Goal: Find specific page/section: Find specific page/section

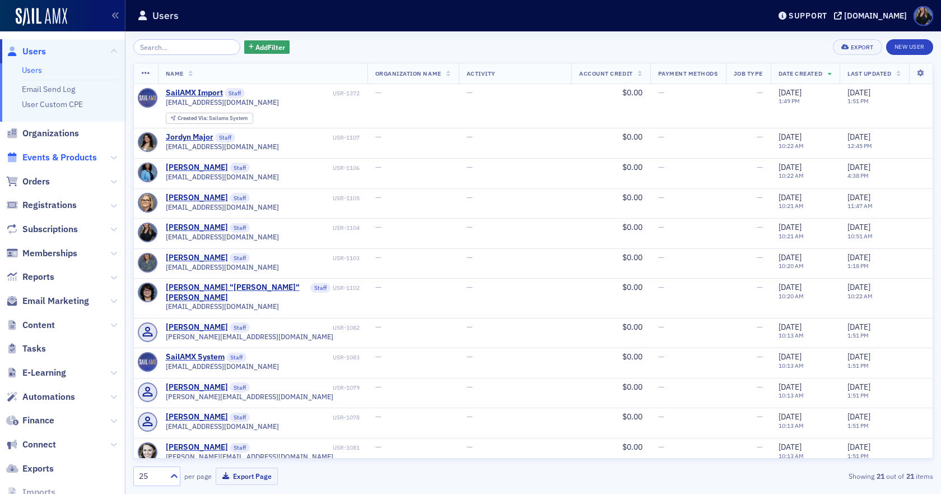
click at [81, 157] on span "Events & Products" at bounding box center [59, 157] width 75 height 12
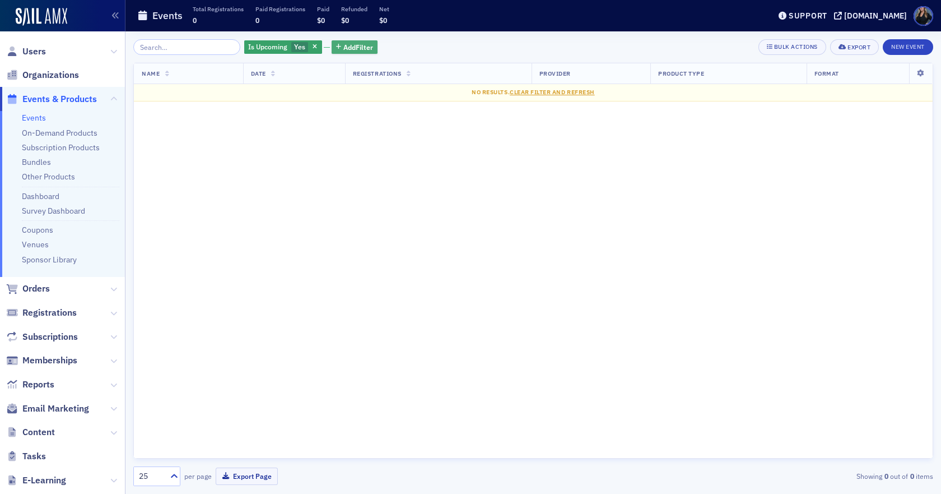
click at [344, 45] on span "Add Filter" at bounding box center [359, 47] width 30 height 10
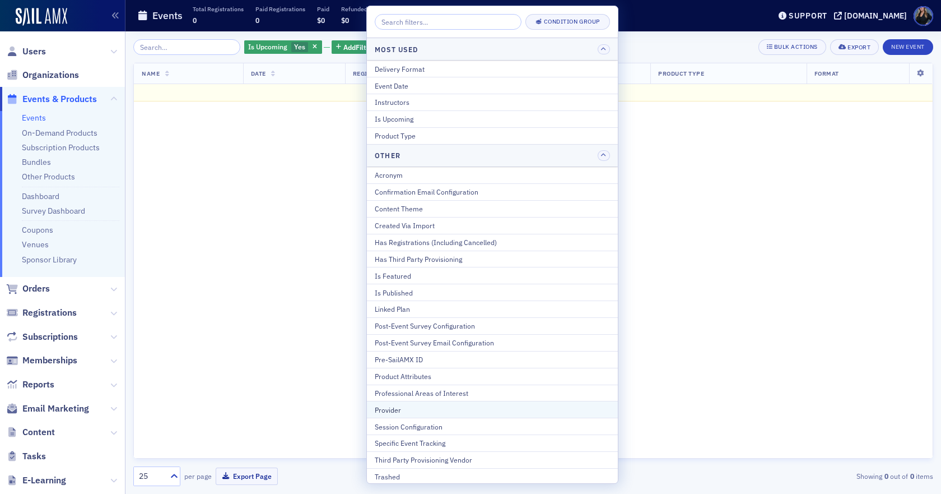
click at [387, 413] on div "Provider" at bounding box center [492, 410] width 235 height 10
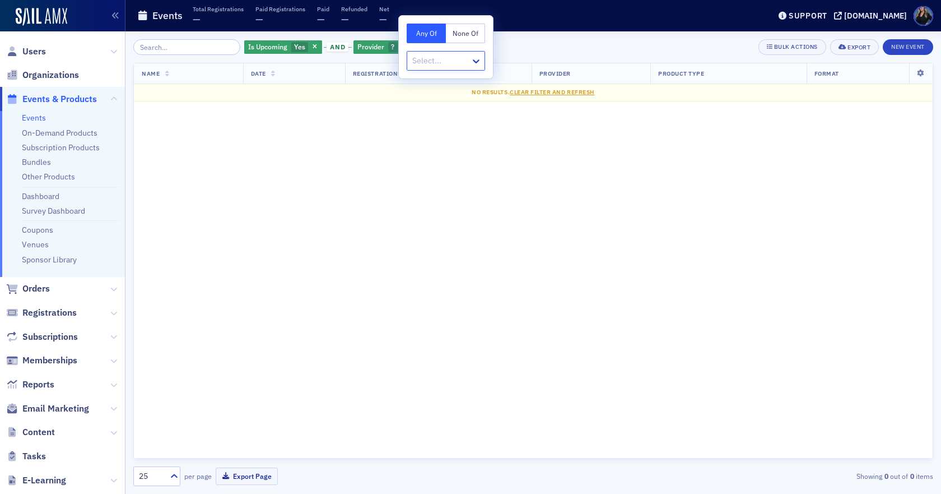
click at [464, 32] on button "None Of" at bounding box center [465, 34] width 39 height 20
click at [427, 30] on button "Any Of" at bounding box center [426, 34] width 39 height 20
click at [477, 58] on icon at bounding box center [476, 60] width 11 height 11
click at [419, 61] on div at bounding box center [440, 61] width 58 height 14
type input "a"
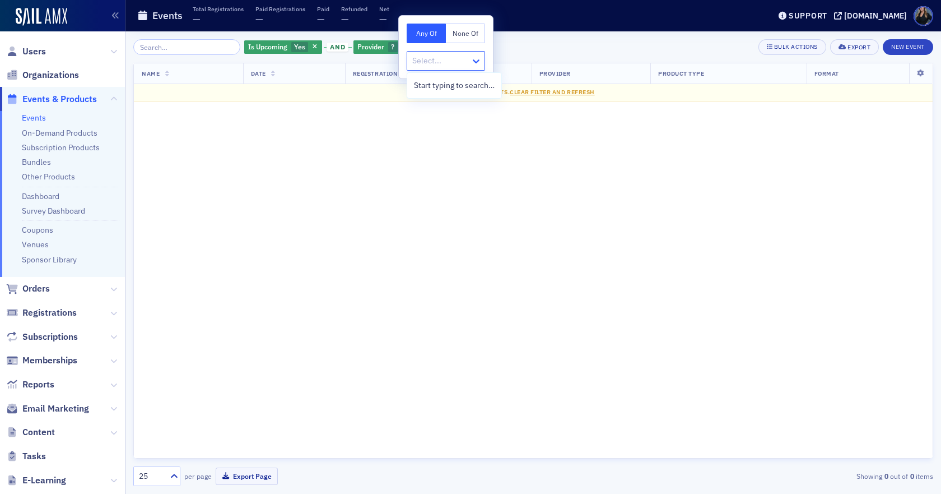
click at [477, 62] on icon at bounding box center [476, 61] width 7 height 4
click at [424, 61] on div at bounding box center [440, 61] width 58 height 14
click at [425, 60] on div at bounding box center [440, 61] width 58 height 14
click at [476, 59] on icon at bounding box center [476, 60] width 11 height 11
click at [476, 58] on icon at bounding box center [476, 60] width 11 height 11
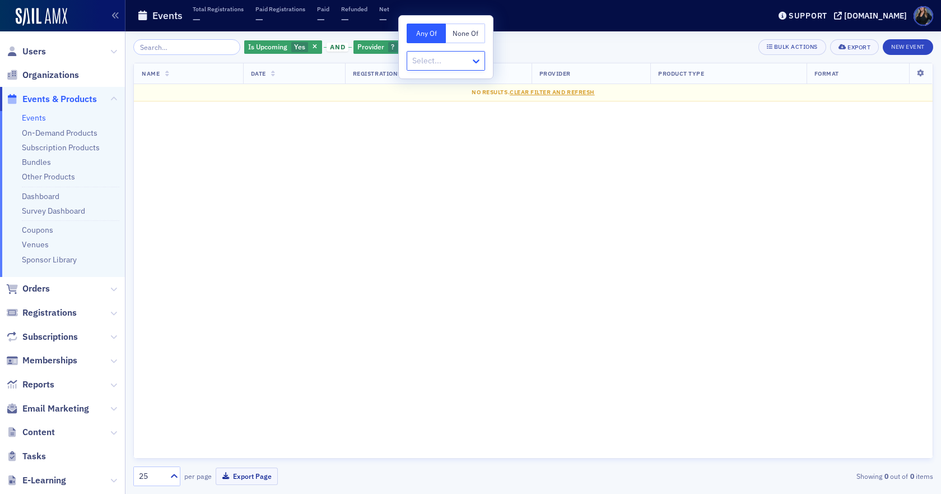
click at [476, 58] on icon at bounding box center [476, 60] width 11 height 11
click at [421, 59] on div at bounding box center [440, 61] width 58 height 14
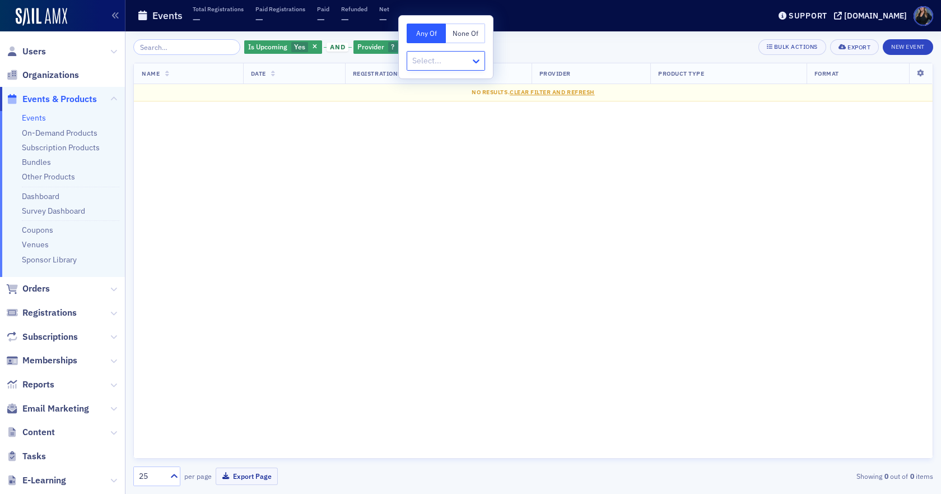
click at [480, 63] on icon at bounding box center [476, 60] width 11 height 11
click at [479, 58] on icon at bounding box center [476, 60] width 11 height 11
click at [478, 62] on icon at bounding box center [476, 60] width 11 height 11
click at [844, 11] on div "[DOMAIN_NAME]" at bounding box center [875, 16] width 63 height 10
